Goal: Navigation & Orientation: Find specific page/section

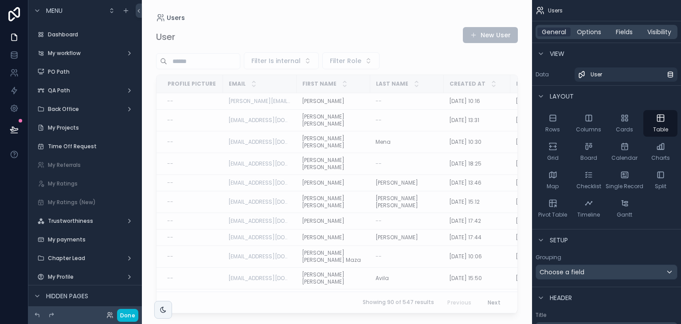
scroll to position [849, 0]
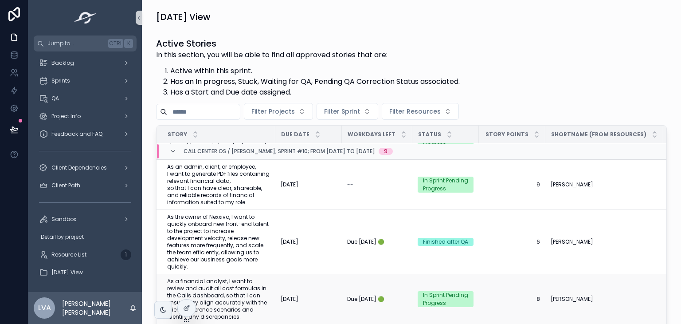
scroll to position [44, 0]
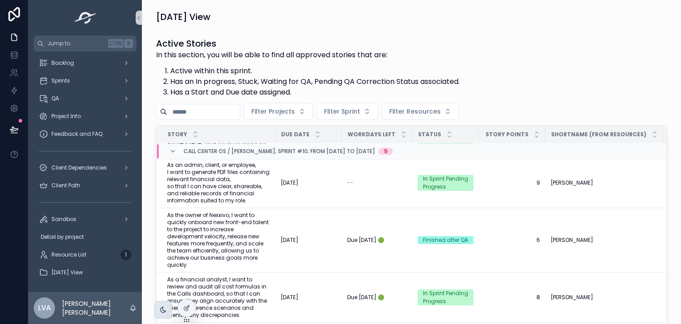
click at [158, 311] on div "scrollable content" at bounding box center [163, 310] width 18 height 18
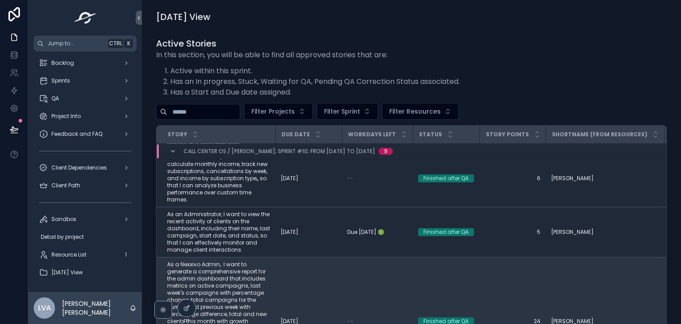
scroll to position [222, 0]
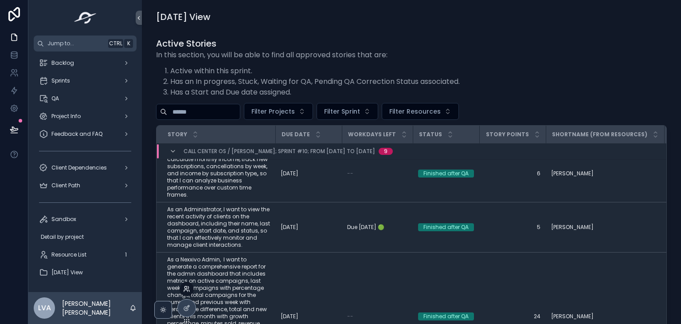
click at [185, 286] on icon at bounding box center [186, 288] width 7 height 7
click at [165, 313] on icon "scrollable content" at bounding box center [163, 309] width 7 height 7
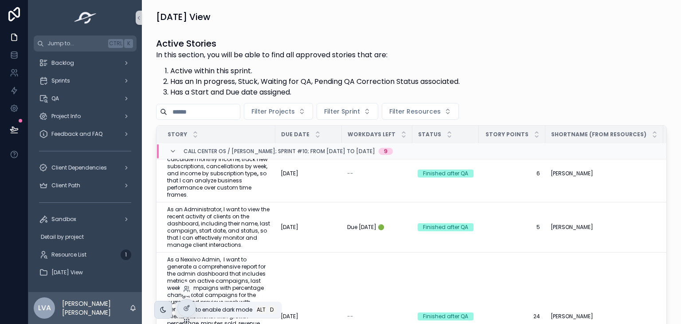
click at [190, 284] on div at bounding box center [187, 289] width 14 height 14
click at [189, 291] on icon at bounding box center [188, 291] width 1 height 2
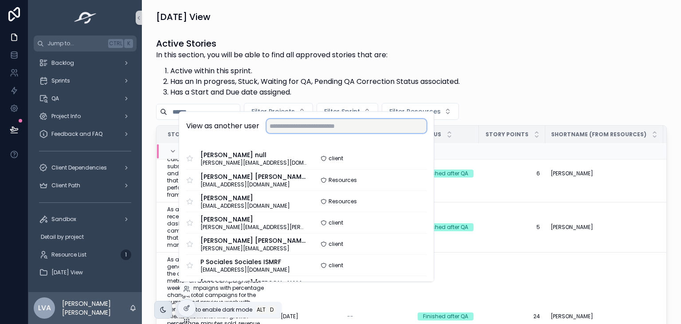
drag, startPoint x: 322, startPoint y: 124, endPoint x: 326, endPoint y: 129, distance: 6.3
click at [325, 128] on input "text" at bounding box center [347, 126] width 160 height 14
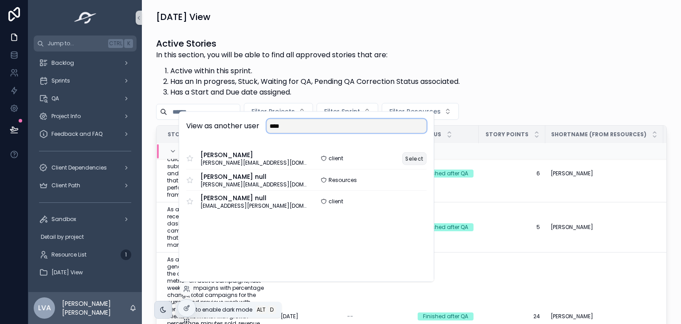
type input "****"
click at [417, 157] on button "Select" at bounding box center [414, 158] width 24 height 13
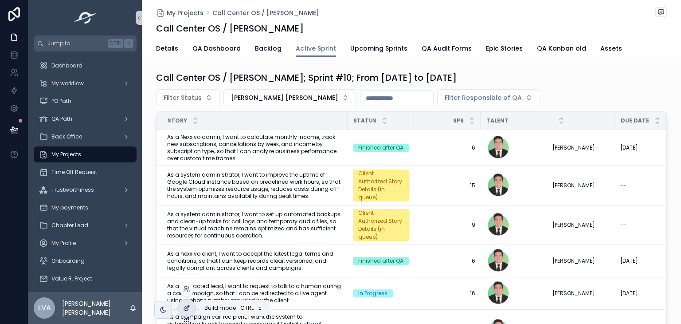
click at [190, 310] on icon at bounding box center [186, 307] width 7 height 7
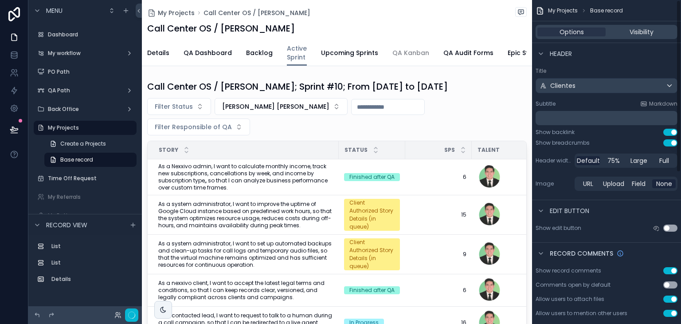
scroll to position [133, 0]
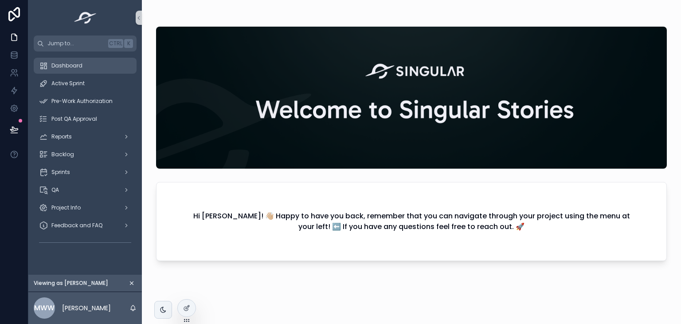
click at [85, 61] on div "Dashboard" at bounding box center [85, 66] width 92 height 14
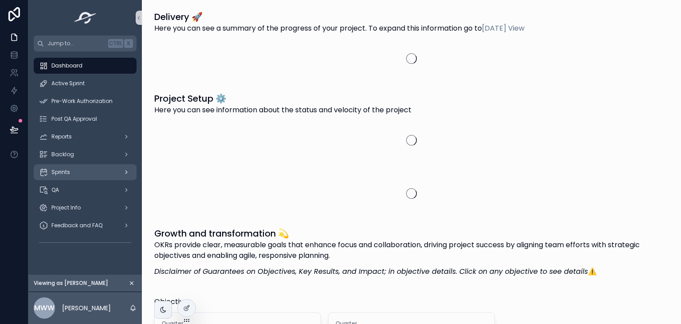
click at [101, 173] on div "Sprints" at bounding box center [85, 172] width 92 height 14
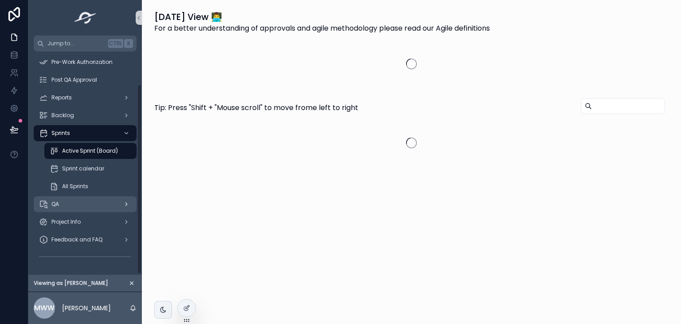
click at [81, 207] on div "QA" at bounding box center [85, 204] width 92 height 14
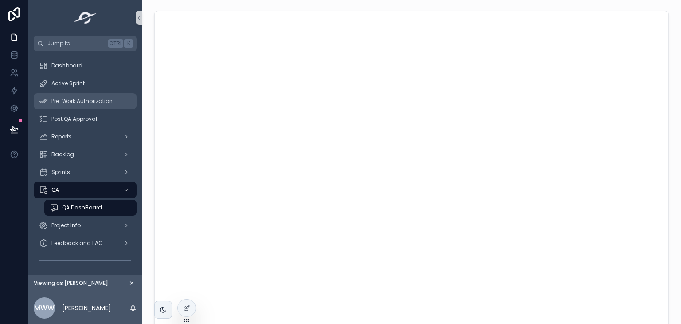
click at [96, 99] on span "Pre-Work Authorization" at bounding box center [81, 101] width 61 height 7
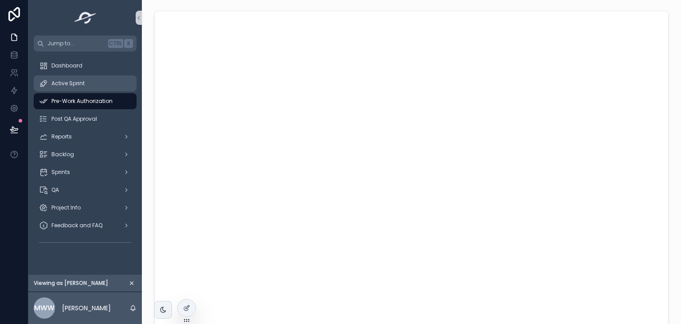
drag, startPoint x: 80, startPoint y: 79, endPoint x: 82, endPoint y: 71, distance: 7.6
click at [80, 79] on div "Active Sprint" at bounding box center [85, 83] width 92 height 14
